Goal: Task Accomplishment & Management: Complete application form

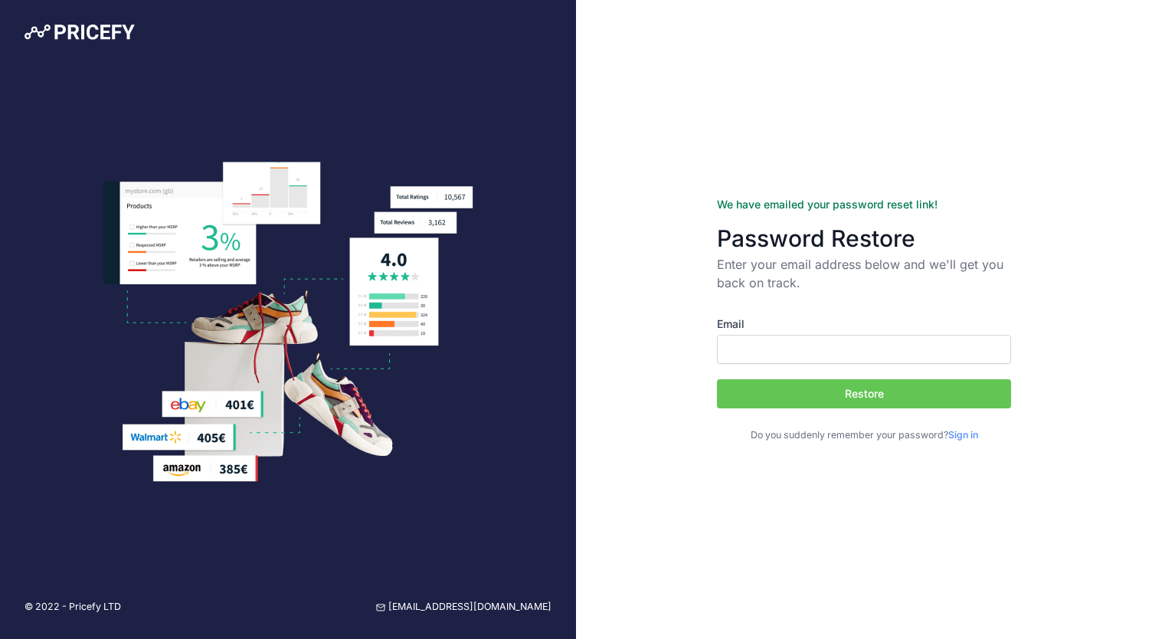
click at [783, 336] on input "Email" at bounding box center [864, 349] width 294 height 29
type input "beccy@rimmersmusic.co.uk"
click at [818, 390] on button "Restore" at bounding box center [864, 393] width 294 height 29
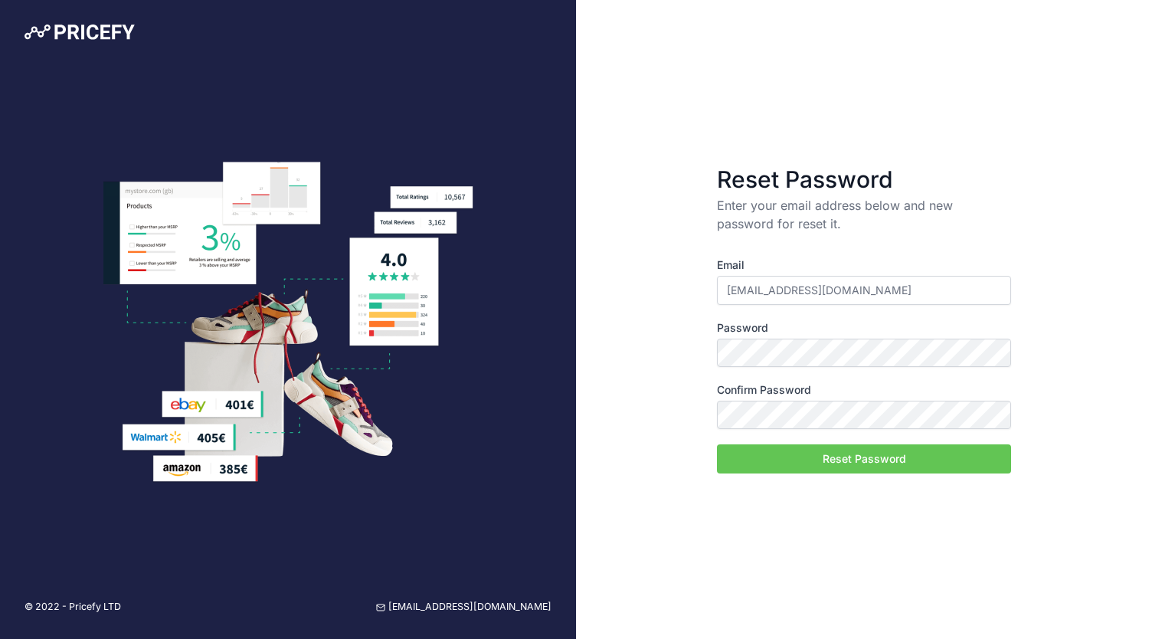
click at [772, 456] on button "Reset Password" at bounding box center [864, 458] width 294 height 29
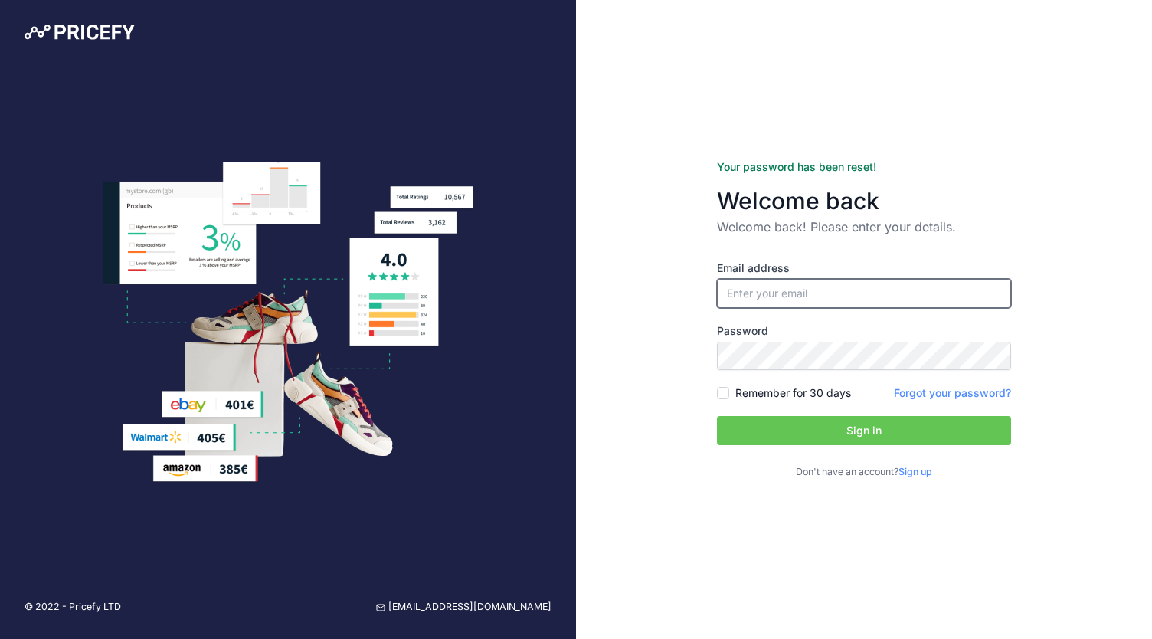
click at [805, 293] on input "email" at bounding box center [864, 293] width 294 height 29
type input "[EMAIL_ADDRESS][DOMAIN_NAME]"
click at [726, 396] on input "Remember for 30 days" at bounding box center [723, 393] width 12 height 12
checkbox input "true"
click at [752, 419] on button "Sign in" at bounding box center [864, 430] width 294 height 29
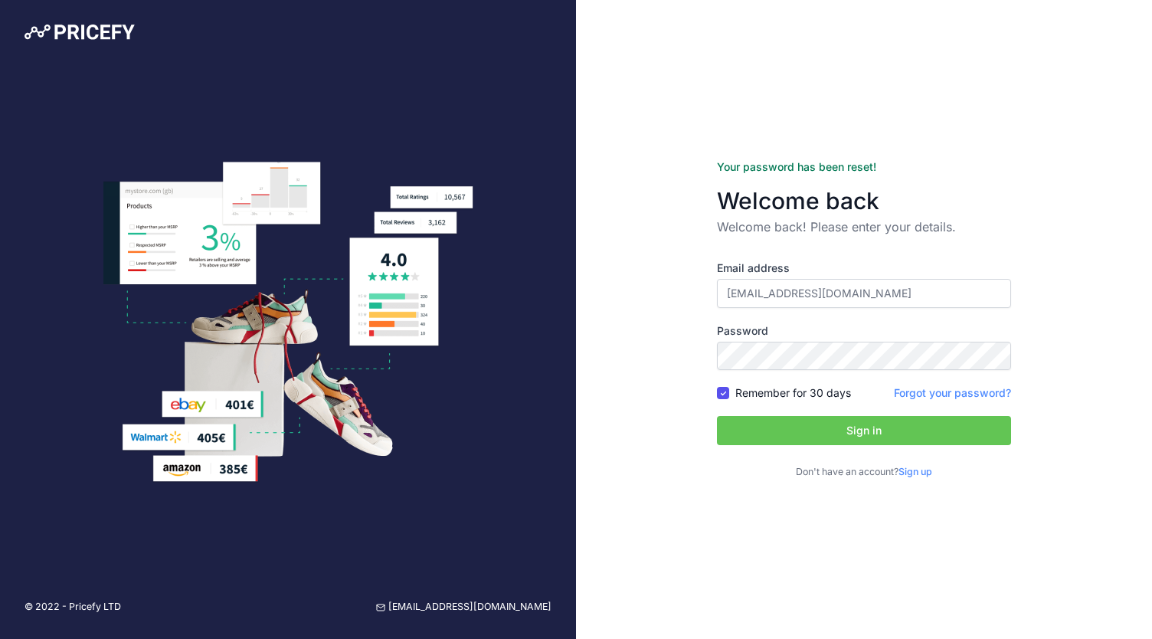
click at [916, 475] on link "Sign up" at bounding box center [916, 471] width 34 height 11
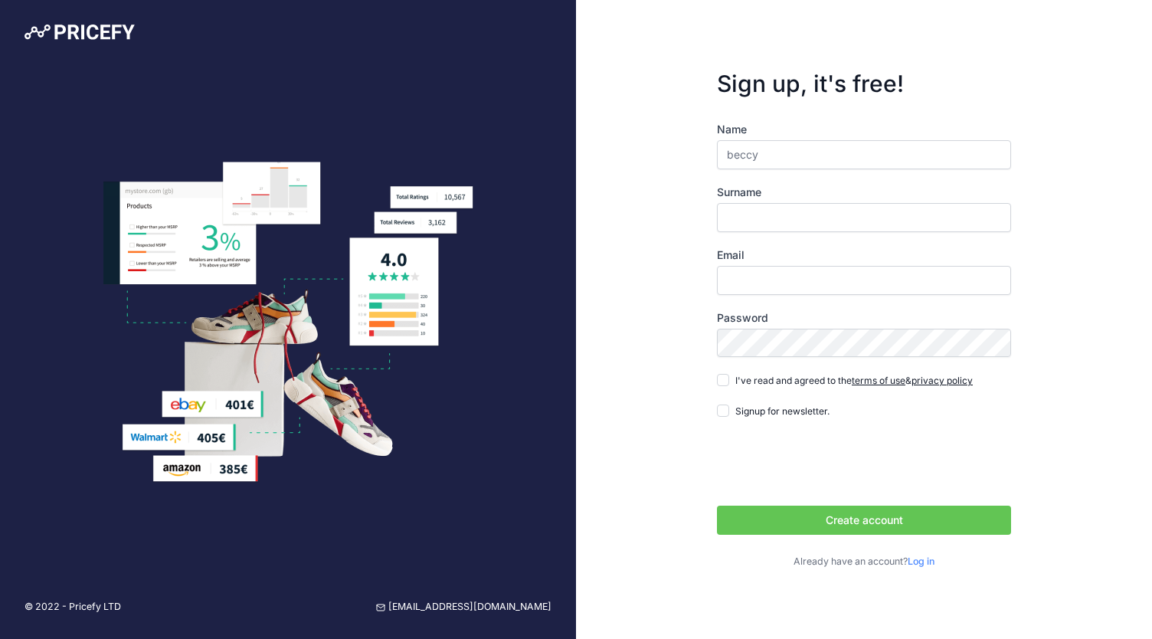
type input "Beccy"
type input "[PERSON_NAME]"
click at [766, 275] on input "Email" at bounding box center [864, 280] width 294 height 29
type input "[EMAIL_ADDRESS][DOMAIN_NAME]"
click at [725, 379] on input "I've read and agreed to the terms of use & privacy policy" at bounding box center [723, 380] width 12 height 12
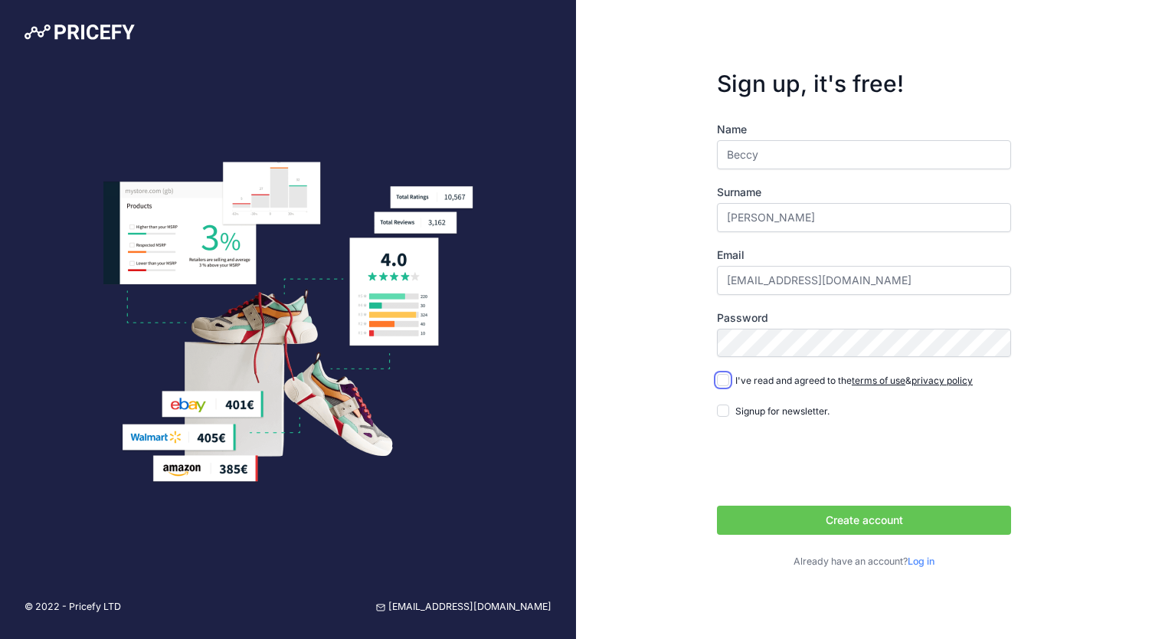
checkbox input "true"
click at [885, 526] on button "Create account" at bounding box center [864, 520] width 294 height 29
